Goal: Task Accomplishment & Management: Complete application form

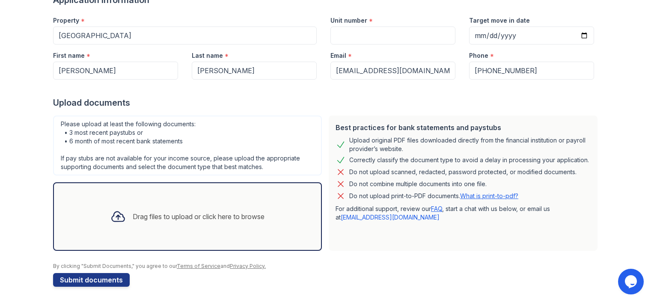
click at [263, 214] on div "Drag files to upload or click here to browse" at bounding box center [199, 216] width 132 height 10
click at [252, 212] on div "Drag files to upload or click here to browse" at bounding box center [199, 216] width 132 height 10
click at [169, 202] on div "Drag files to upload or click here to browse" at bounding box center [188, 216] width 168 height 29
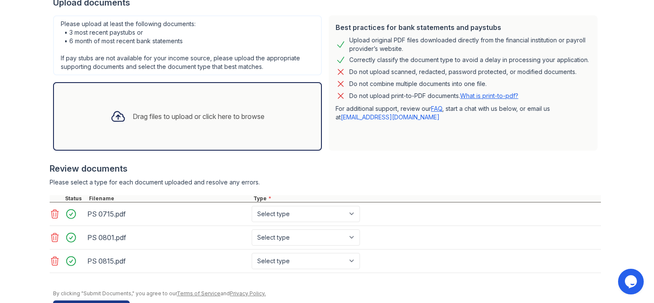
scroll to position [184, 0]
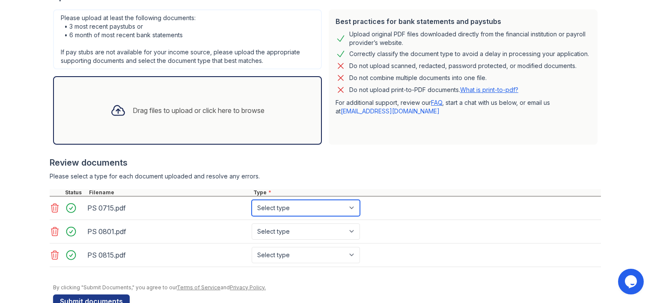
click at [338, 207] on select "Select type Paystub Bank Statement Offer Letter Tax Documents Benefit Award Let…" at bounding box center [306, 208] width 108 height 16
select select "paystub"
click at [252, 200] on select "Select type Paystub Bank Statement Offer Letter Tax Documents Benefit Award Let…" at bounding box center [306, 208] width 108 height 16
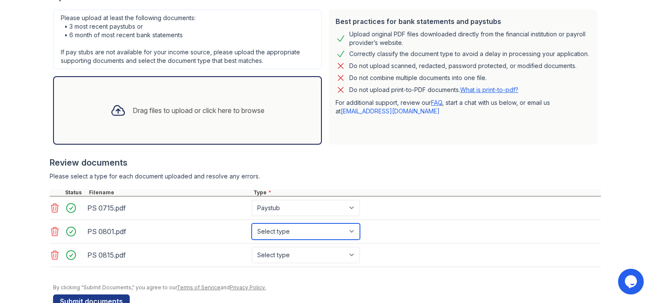
click at [315, 226] on select "Select type Paystub Bank Statement Offer Letter Tax Documents Benefit Award Let…" at bounding box center [306, 231] width 108 height 16
click at [252, 223] on select "Select type Paystub Bank Statement Offer Letter Tax Documents Benefit Award Let…" at bounding box center [306, 231] width 108 height 16
click at [310, 231] on select "Select type Paystub Bank Statement Offer Letter Tax Documents Benefit Award Let…" at bounding box center [306, 231] width 108 height 16
select select "paystub"
click at [252, 223] on select "Select type Paystub Bank Statement Offer Letter Tax Documents Benefit Award Let…" at bounding box center [306, 231] width 108 height 16
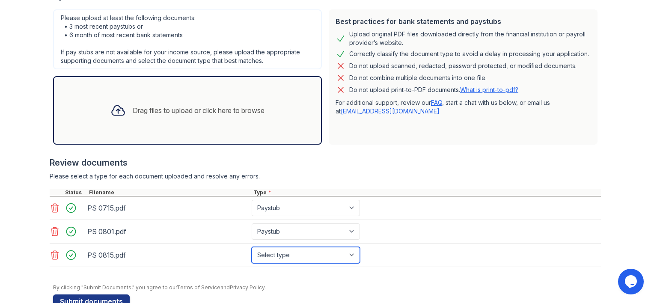
click at [294, 250] on select "Select type Paystub Bank Statement Offer Letter Tax Documents Benefit Award Let…" at bounding box center [306, 255] width 108 height 16
select select "paystub"
click at [252, 247] on select "Select type Paystub Bank Statement Offer Letter Tax Documents Benefit Award Let…" at bounding box center [306, 255] width 108 height 16
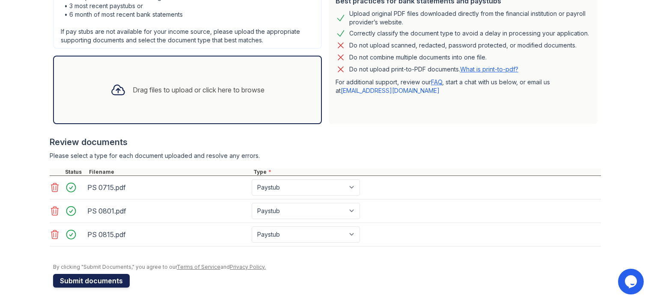
click at [101, 279] on button "Submit documents" at bounding box center [91, 281] width 77 height 14
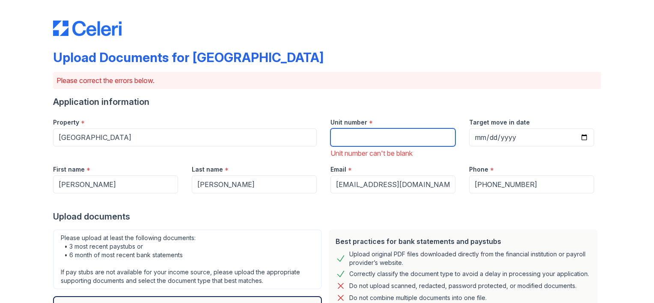
click at [370, 139] on input "Unit number" at bounding box center [392, 137] width 125 height 18
type input "2312"
click at [393, 112] on div "Unit number *" at bounding box center [392, 119] width 125 height 17
click at [0, 302] on nordpass-portal at bounding box center [0, 303] width 0 height 0
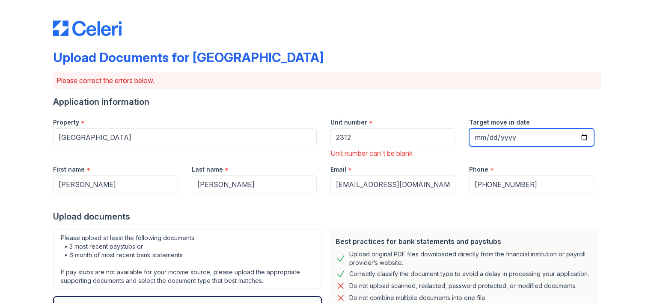
click at [474, 133] on input "Target move in date" at bounding box center [531, 137] width 125 height 18
click at [480, 139] on input "Target move in date" at bounding box center [531, 137] width 125 height 18
type input "2025-08-27"
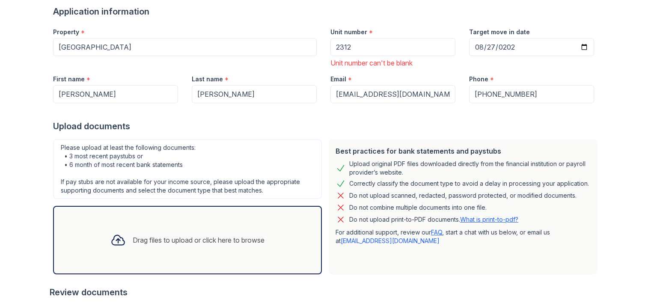
scroll to position [240, 0]
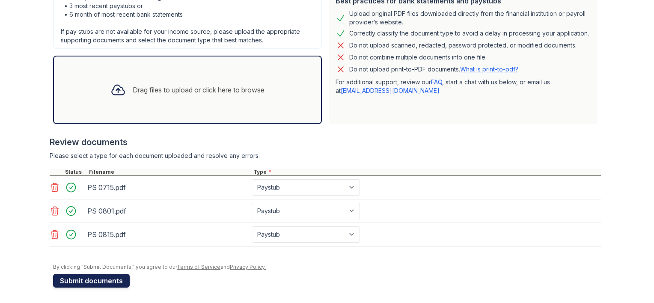
click at [98, 283] on button "Submit documents" at bounding box center [91, 281] width 77 height 14
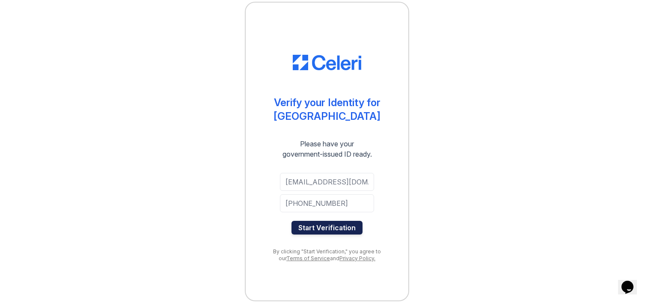
click at [327, 228] on button "Start Verification" at bounding box center [326, 228] width 71 height 14
